Goal: Communication & Community: Answer question/provide support

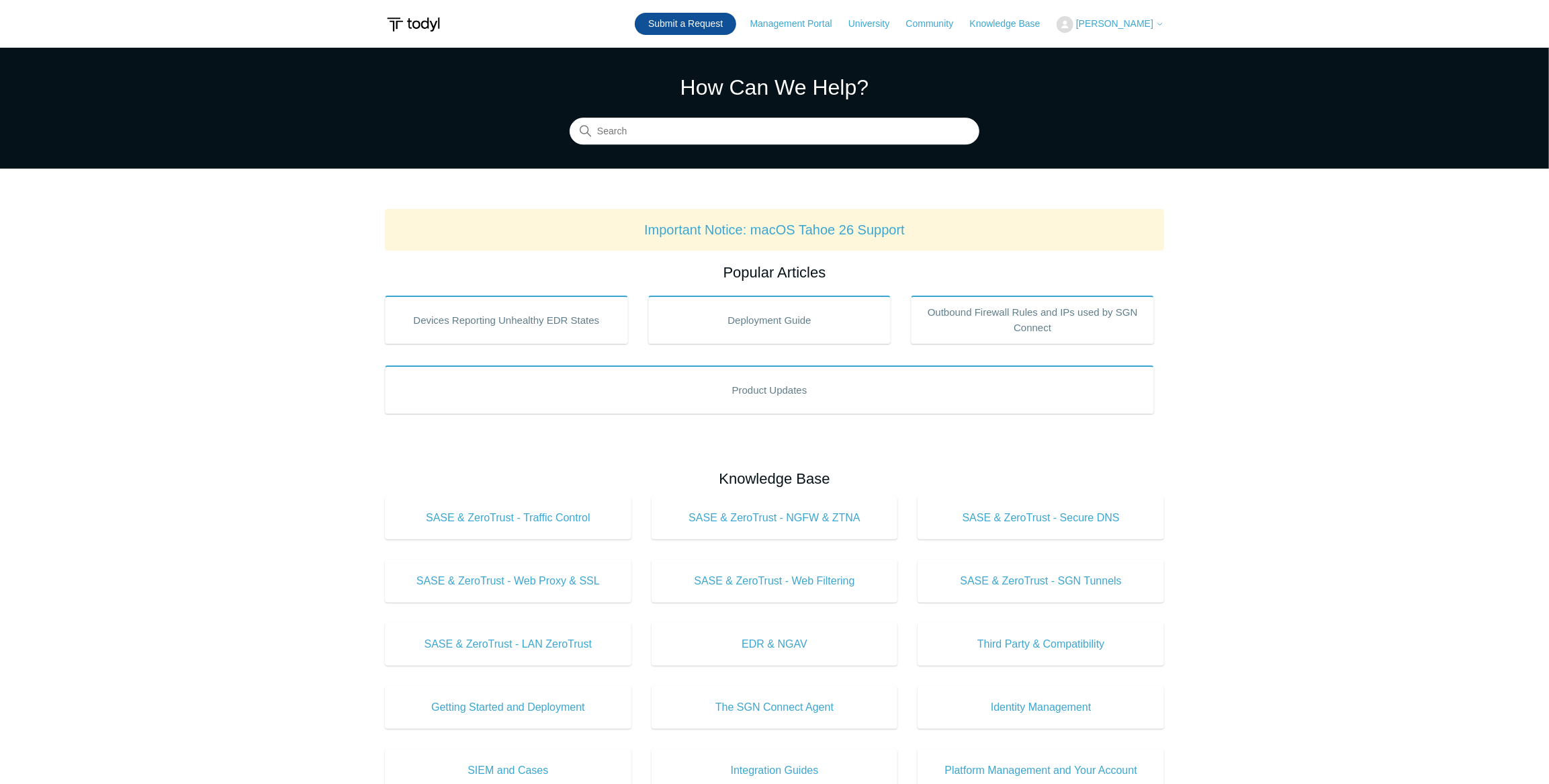
click at [736, 21] on link "Submit a Request" at bounding box center [686, 24] width 102 height 22
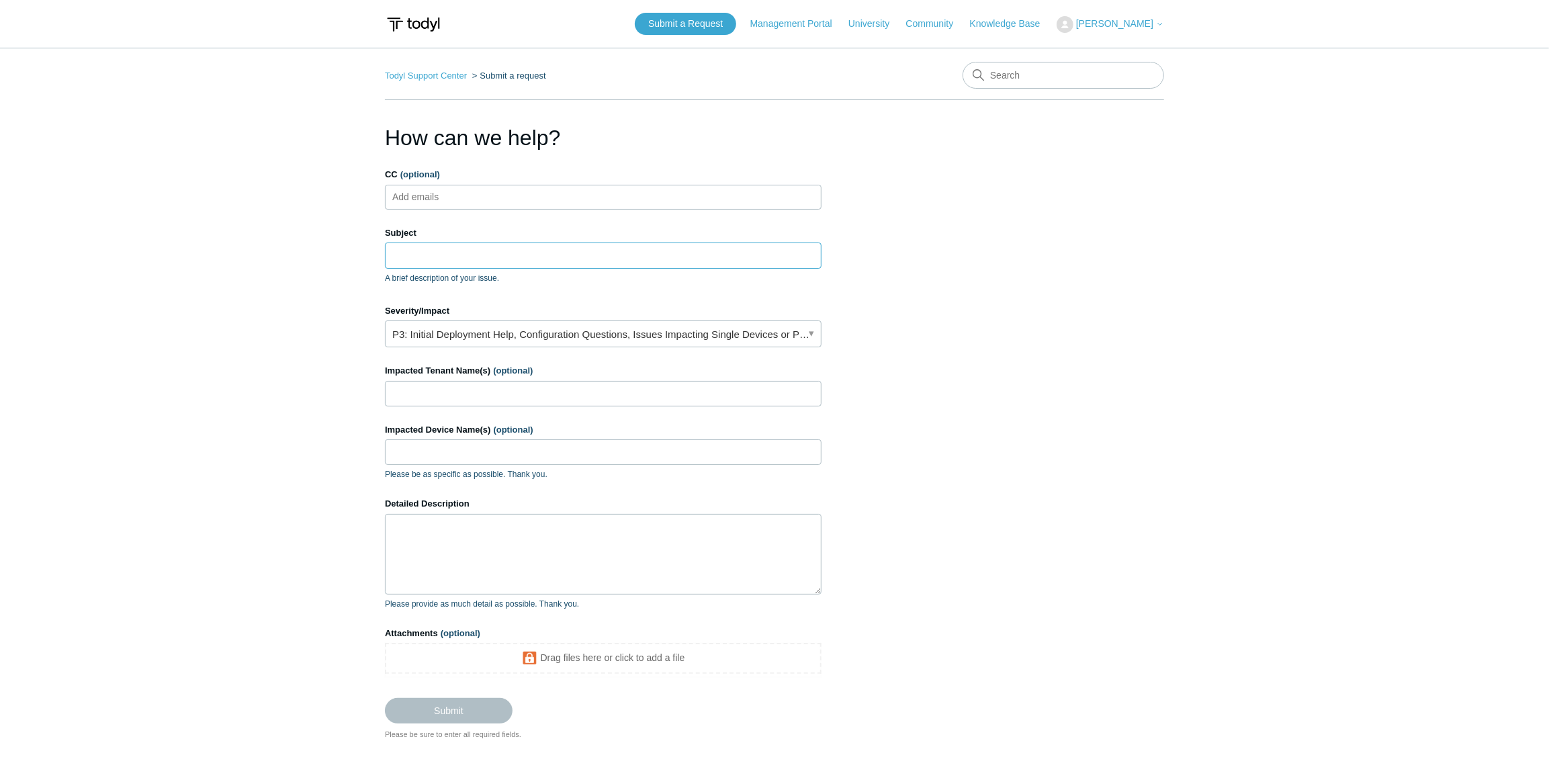
click at [442, 251] on input "Subject" at bounding box center [603, 255] width 436 height 25
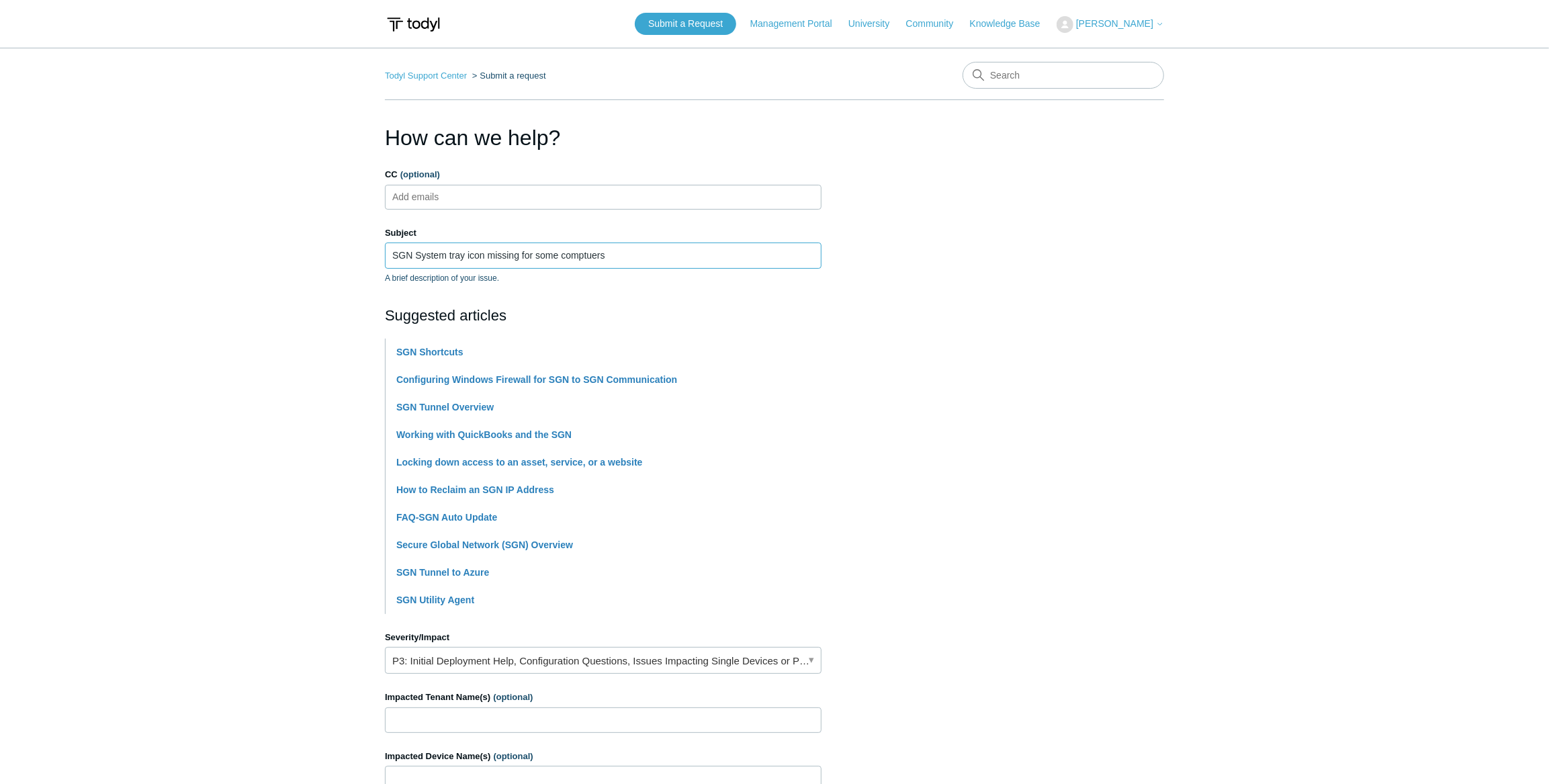
type input "SGN System tray icon missing for some comptuers"
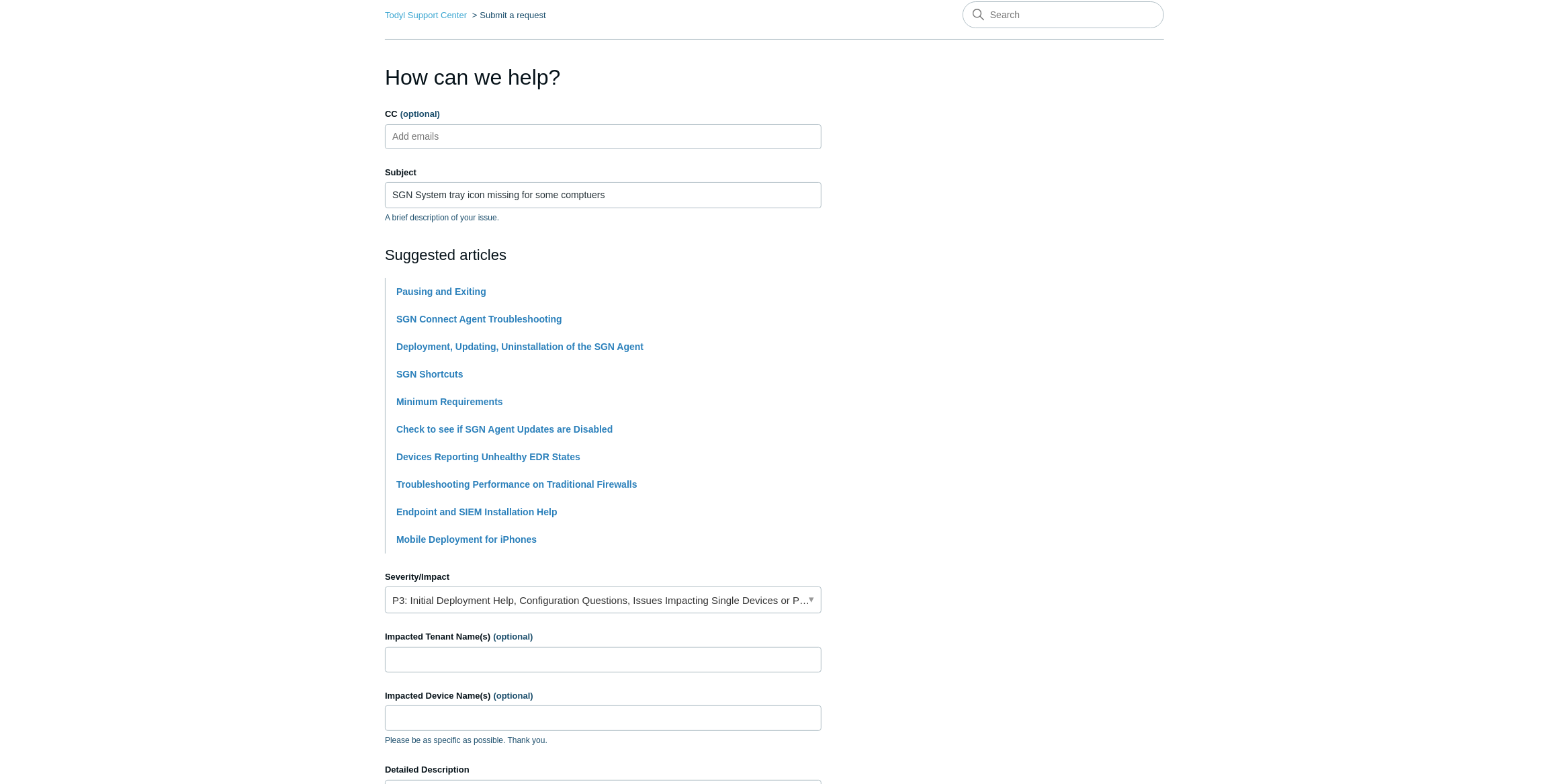
scroll to position [182, 0]
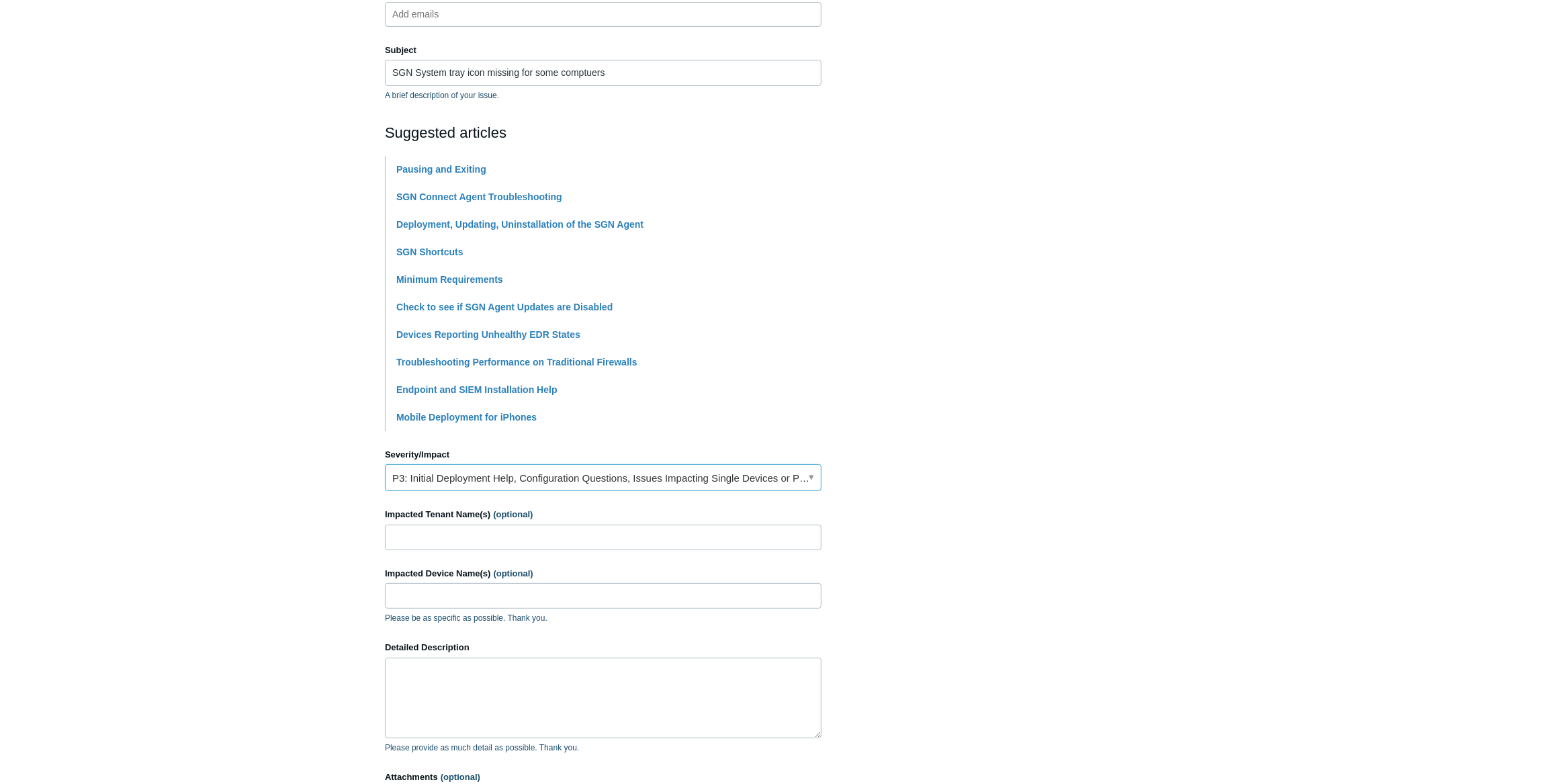
click at [502, 476] on link "P3: Initial Deployment Help, Configuration Questions, Issues Impacting Single D…" at bounding box center [603, 477] width 436 height 27
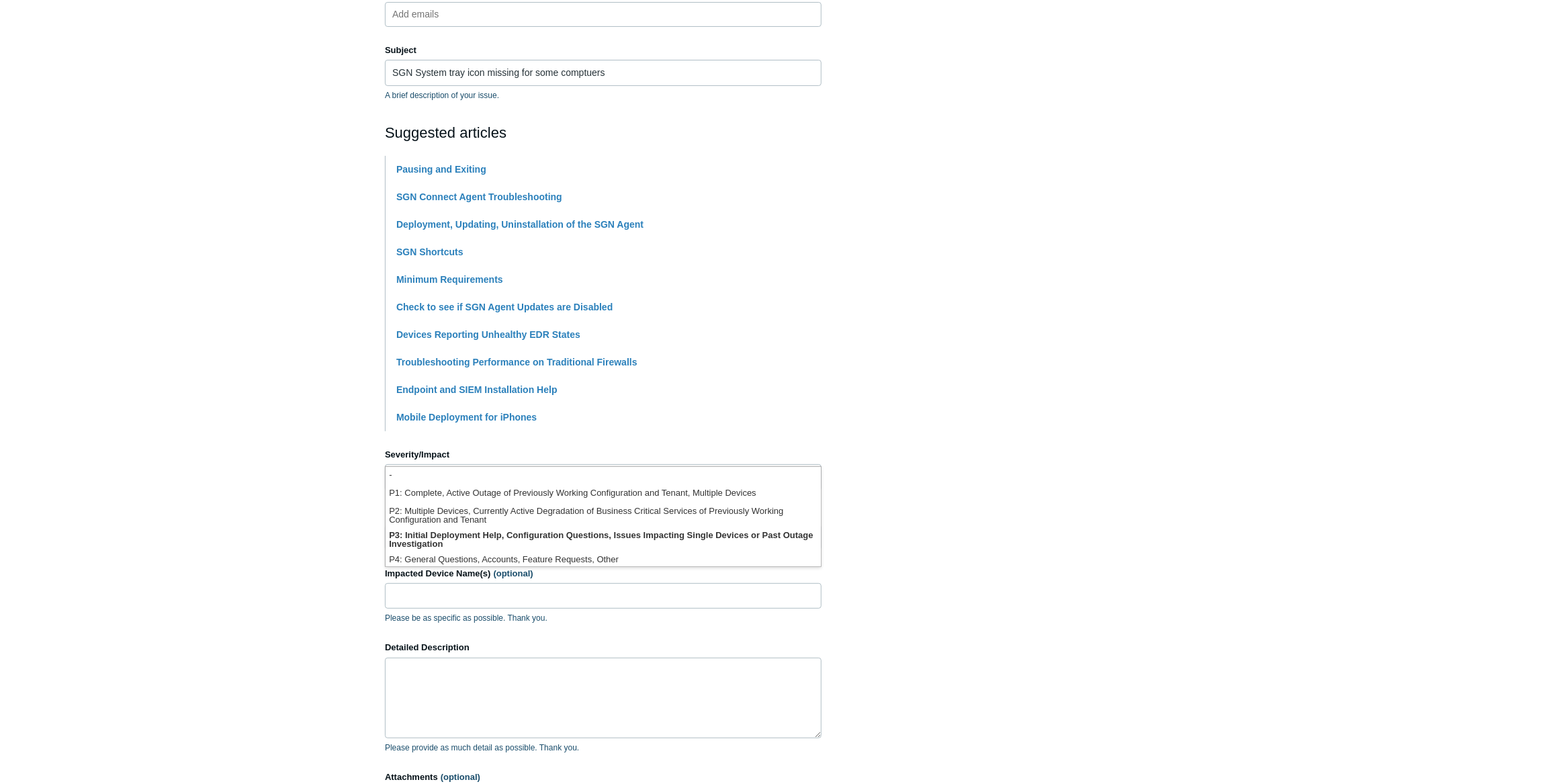
click at [499, 482] on li "-" at bounding box center [603, 476] width 436 height 18
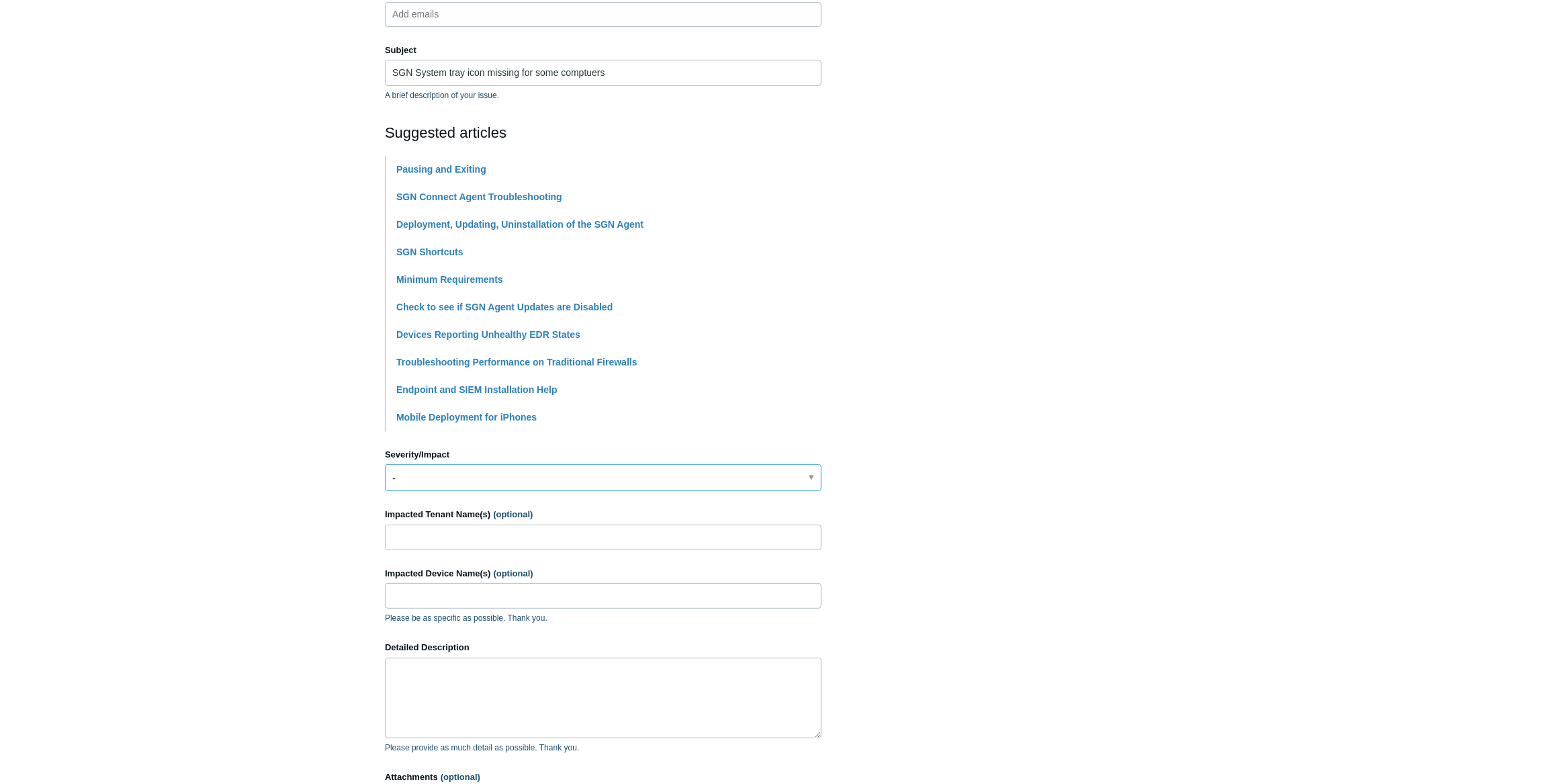
click at [498, 479] on link "-" at bounding box center [603, 477] width 436 height 27
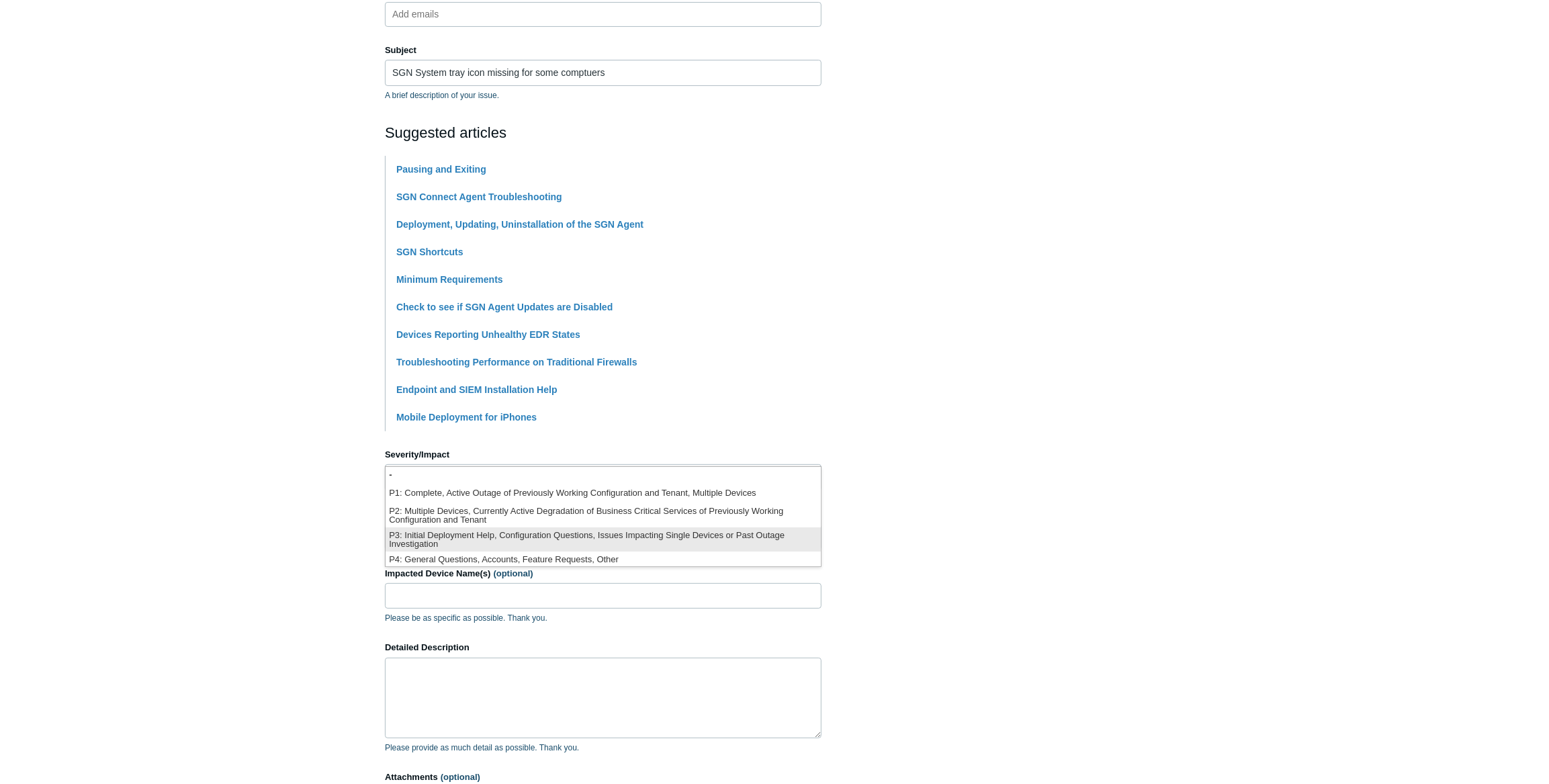
click at [473, 535] on li "P3: Initial Deployment Help, Configuration Questions, Issues Impacting Single D…" at bounding box center [603, 539] width 436 height 24
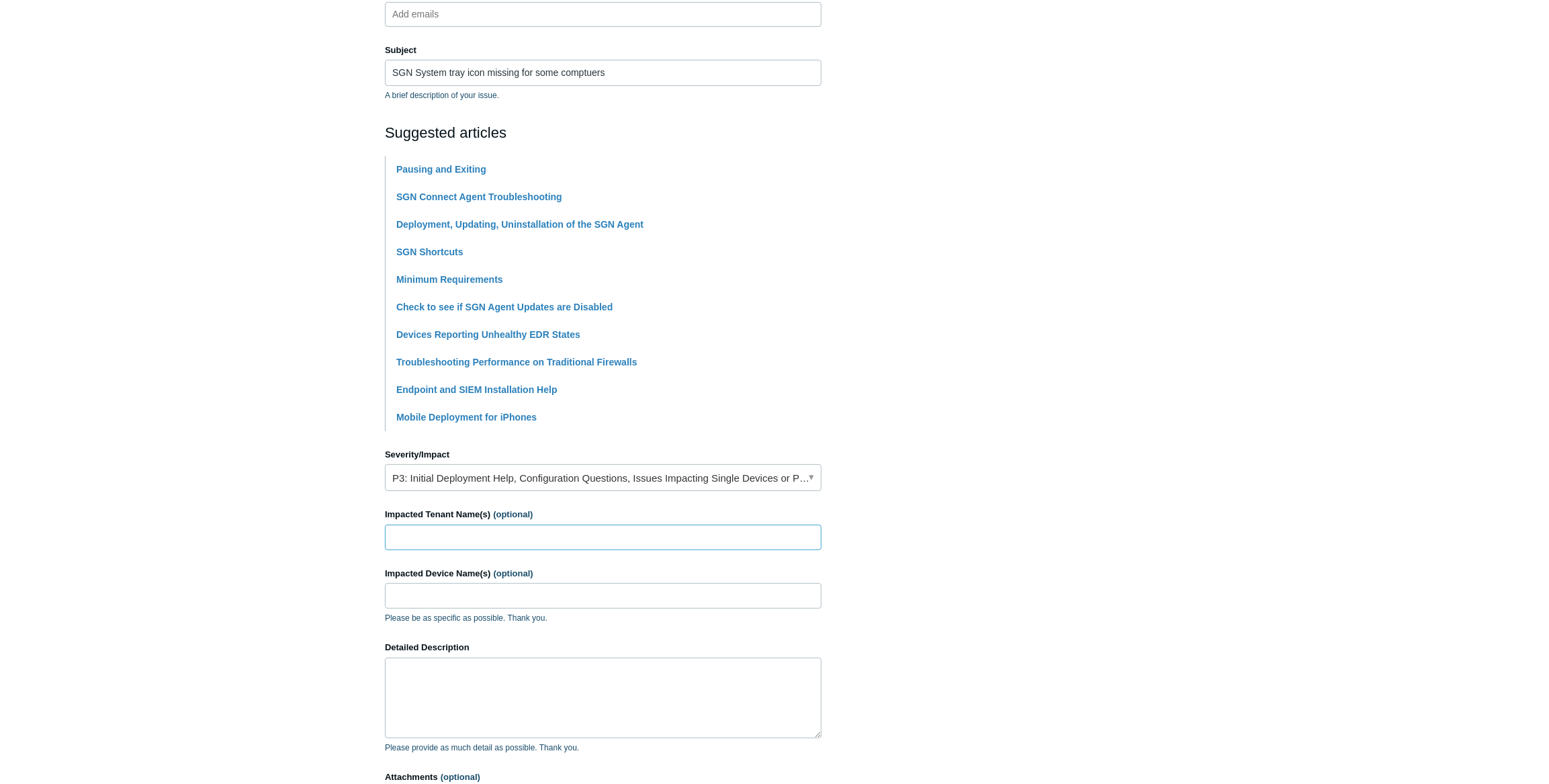
click at [446, 535] on input "Impacted Tenant Name(s) (optional)" at bounding box center [603, 537] width 436 height 25
type input "DB Electric"
type input "q"
type input "[PERSON_NAME]-PC"
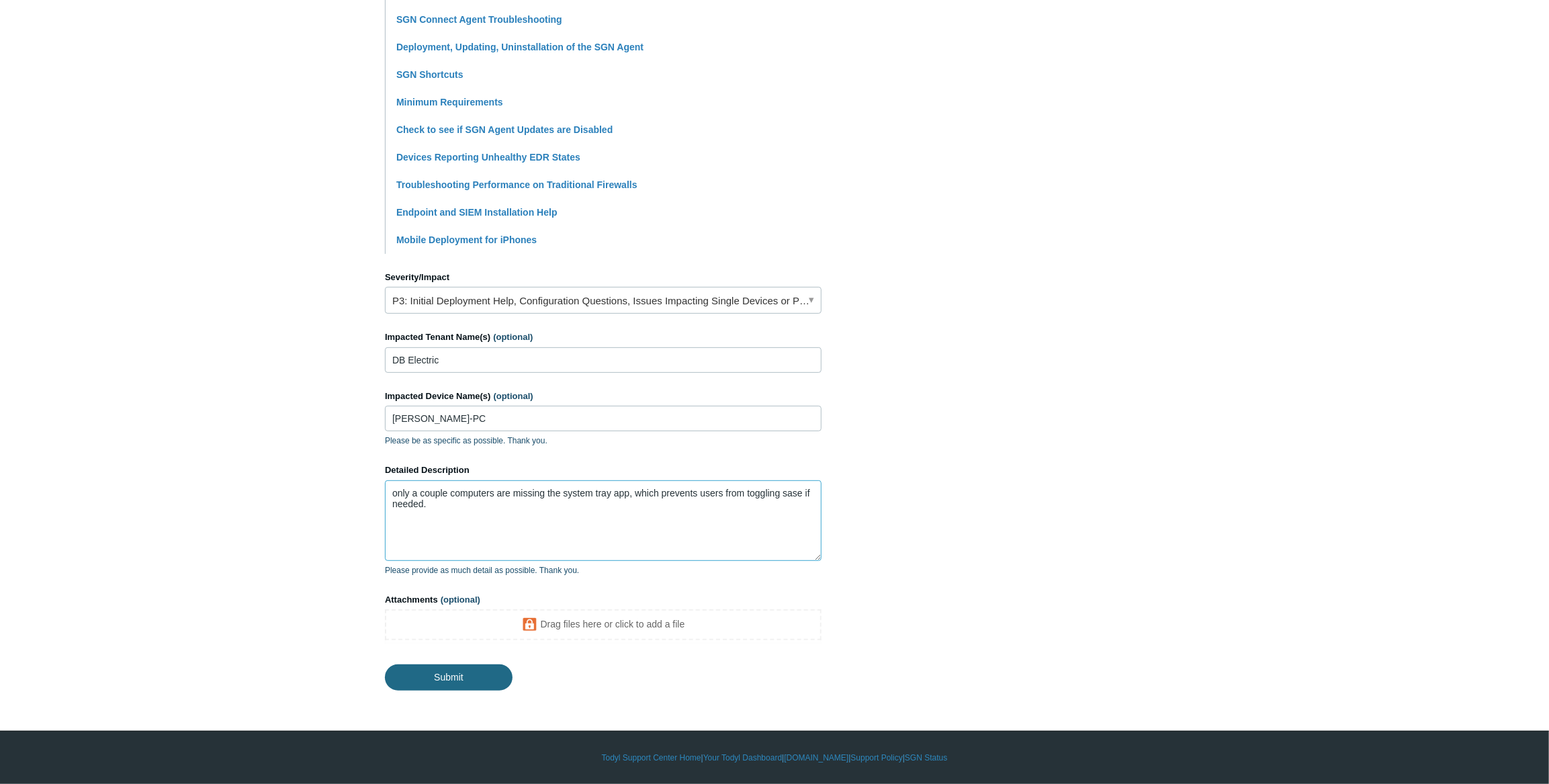
type textarea "only a couple computers are missing the system tray app, which prevents users f…"
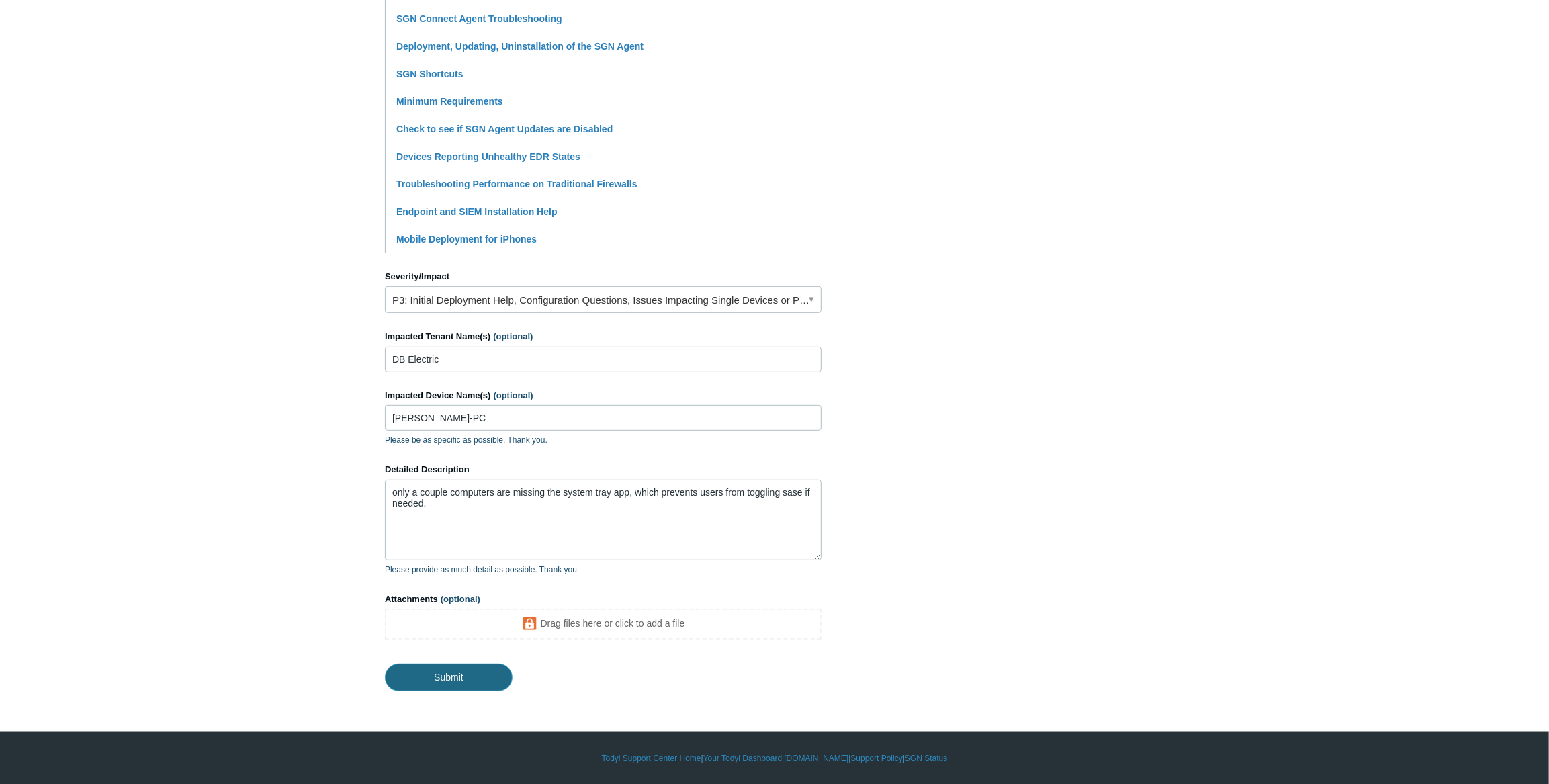
click at [457, 666] on input "Submit" at bounding box center [449, 676] width 128 height 27
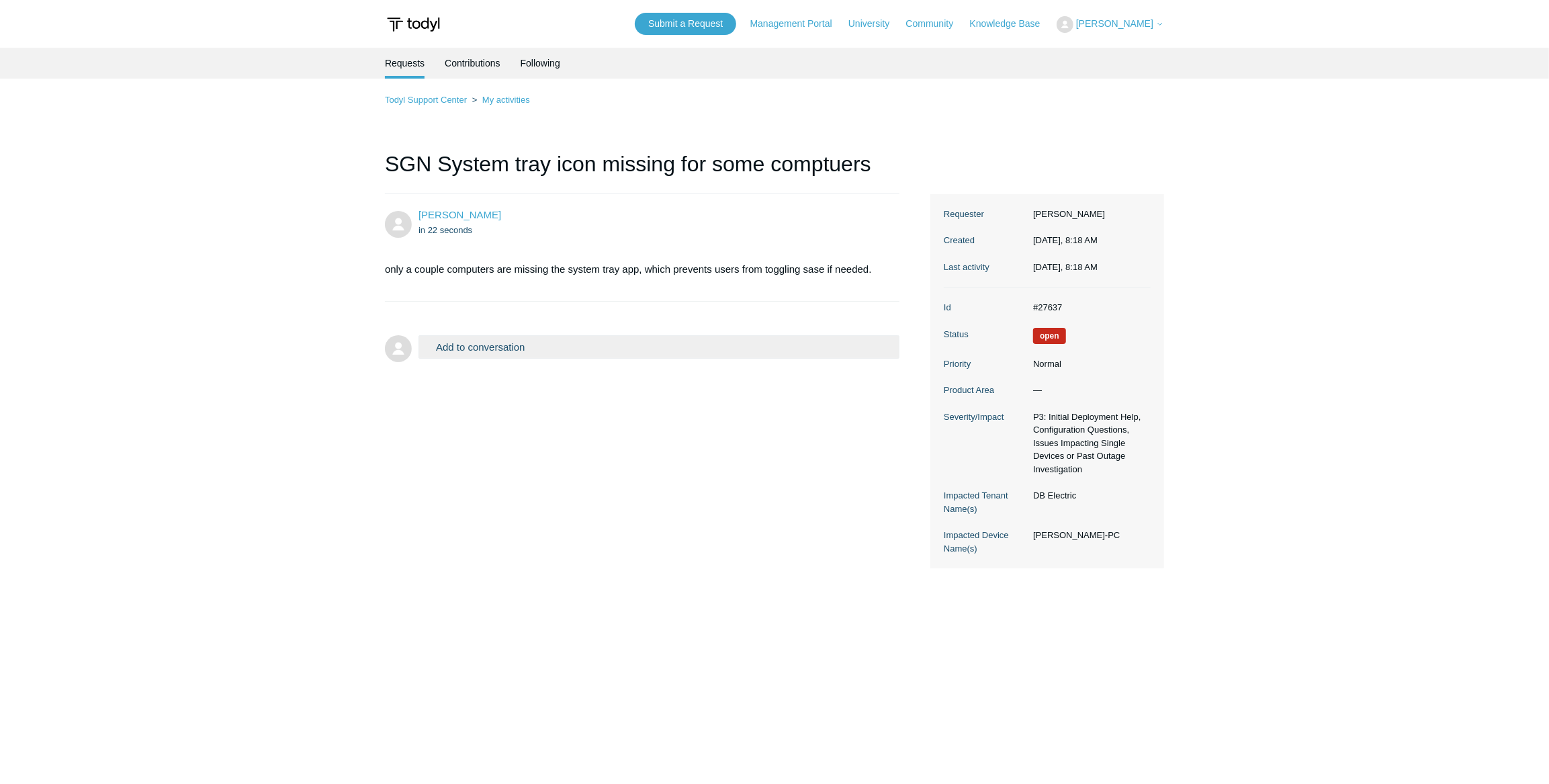
click at [312, 300] on main "Requests Contributions Following Todyl Support Center My activities SGN System …" at bounding box center [774, 400] width 1549 height 705
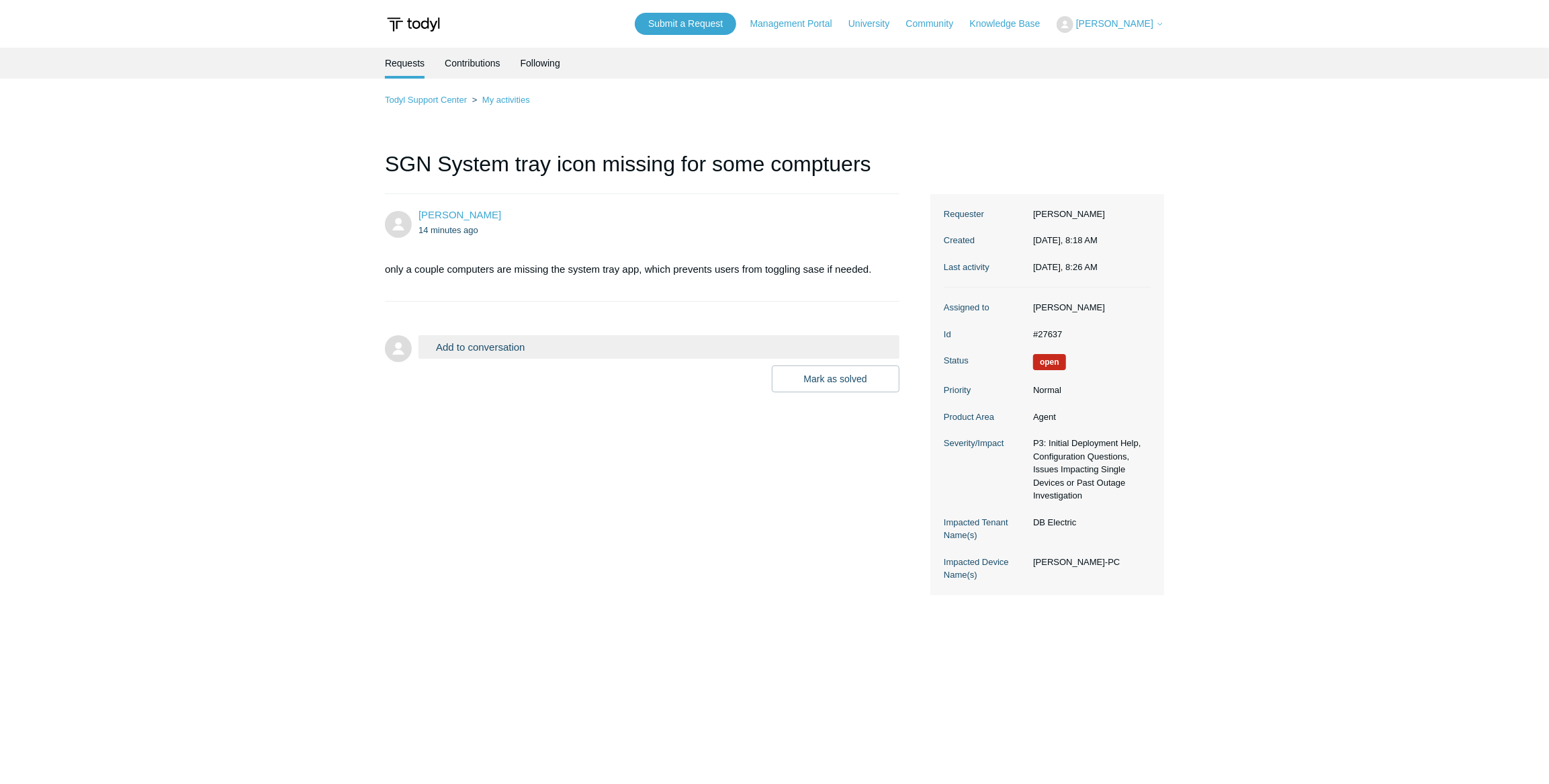
click at [526, 134] on div "Todyl Support Center My activities SGN System tray icon missing for some comptu…" at bounding box center [774, 344] width 780 height 503
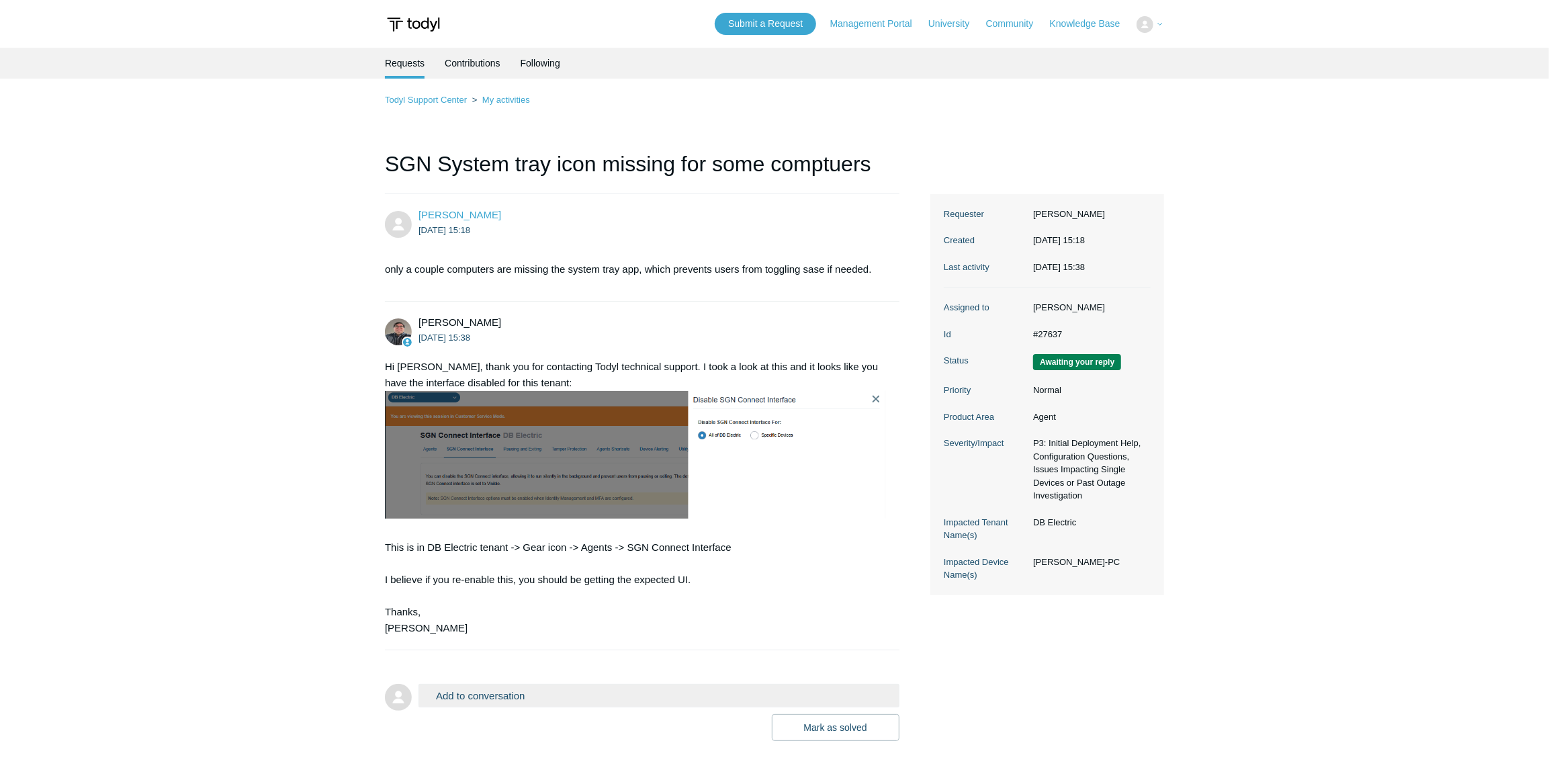
click at [480, 695] on button "Add to conversation" at bounding box center [659, 696] width 481 height 24
click at [533, 692] on button "Add to conversation" at bounding box center [659, 696] width 481 height 24
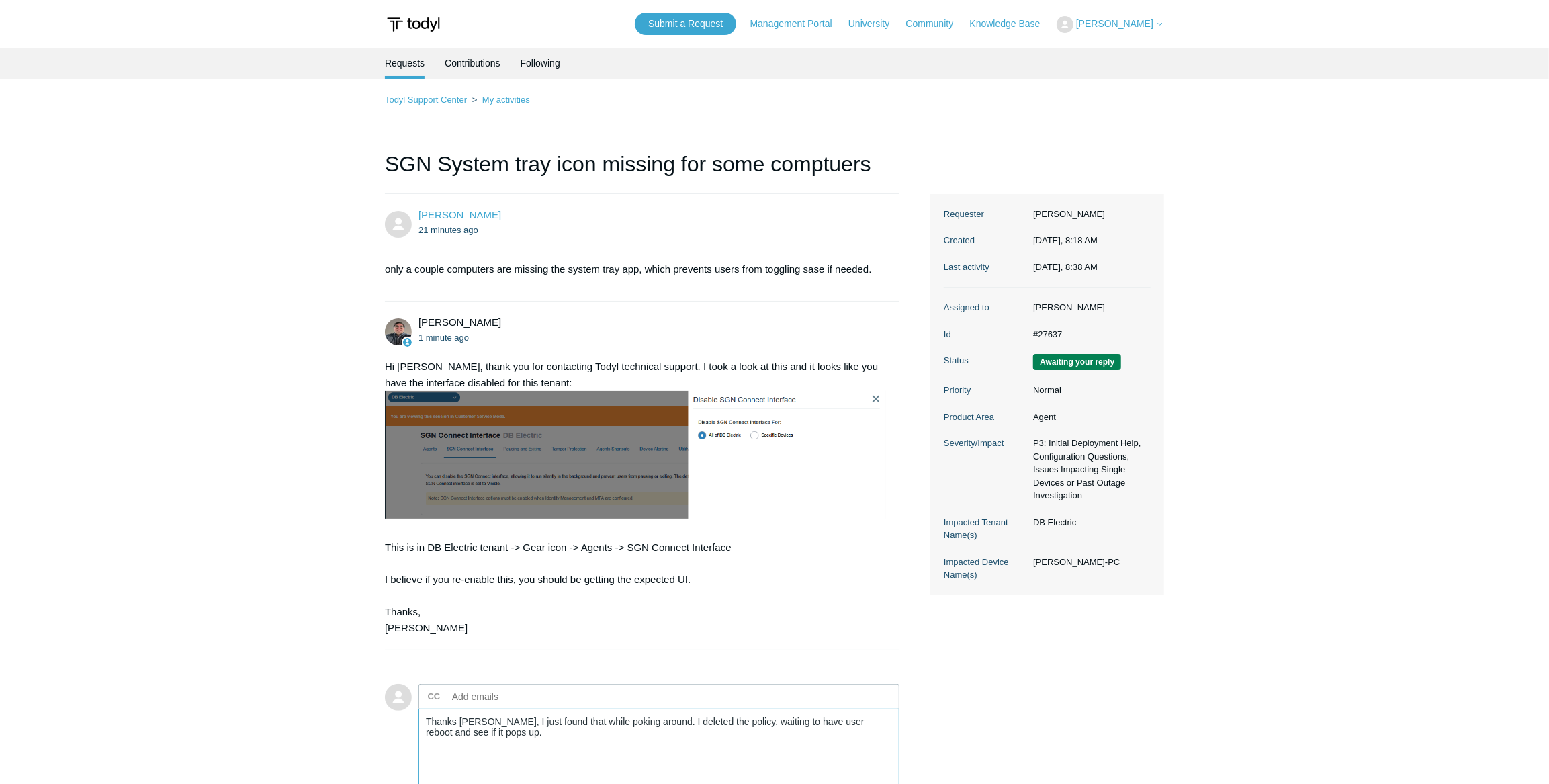
scroll to position [196, 0]
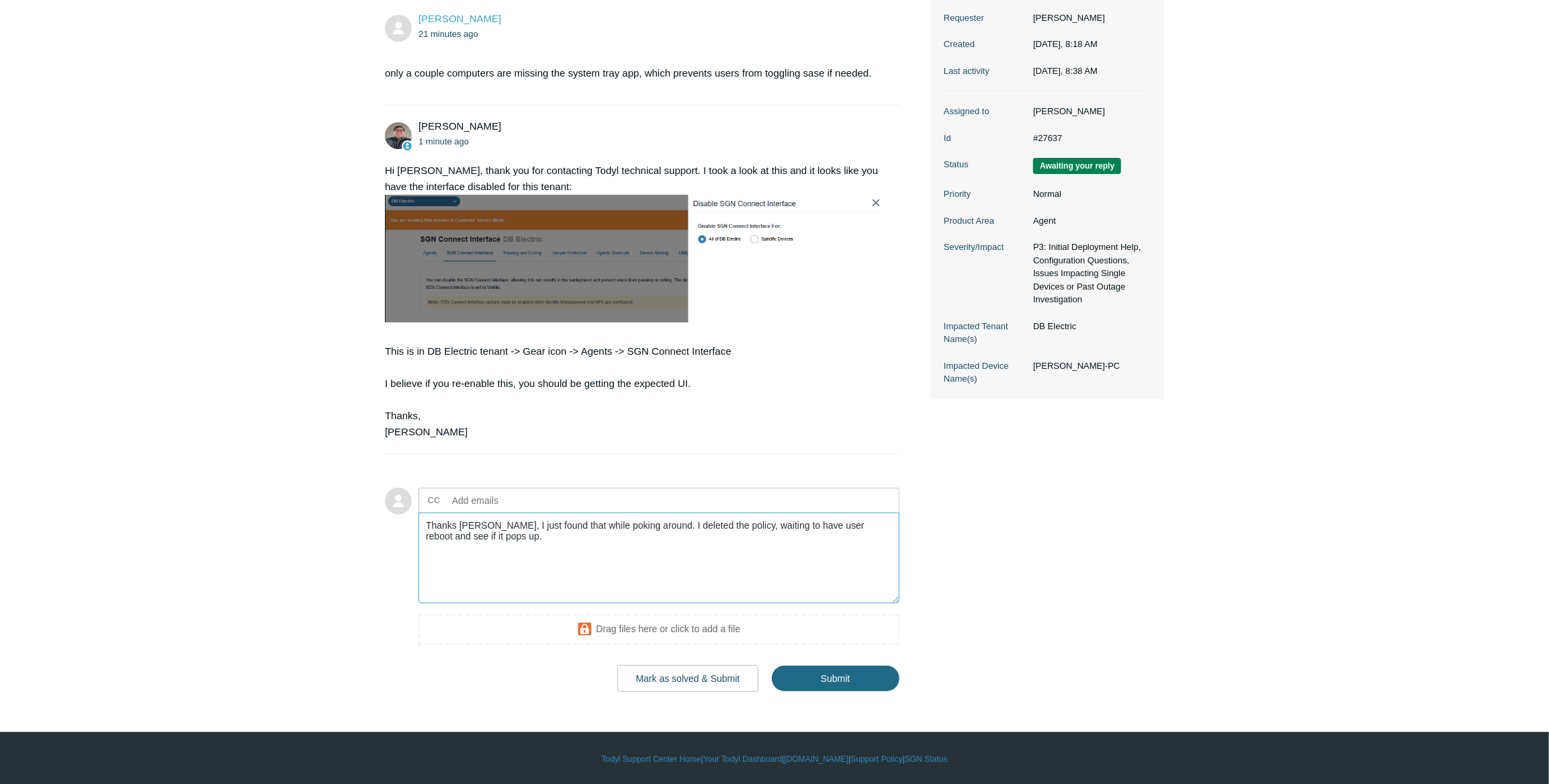
type textarea "Thanks [PERSON_NAME], I just found that while poking around. I deleted the poli…"
click at [833, 682] on input "Submit" at bounding box center [836, 679] width 128 height 27
